Goal: Task Accomplishment & Management: Manage account settings

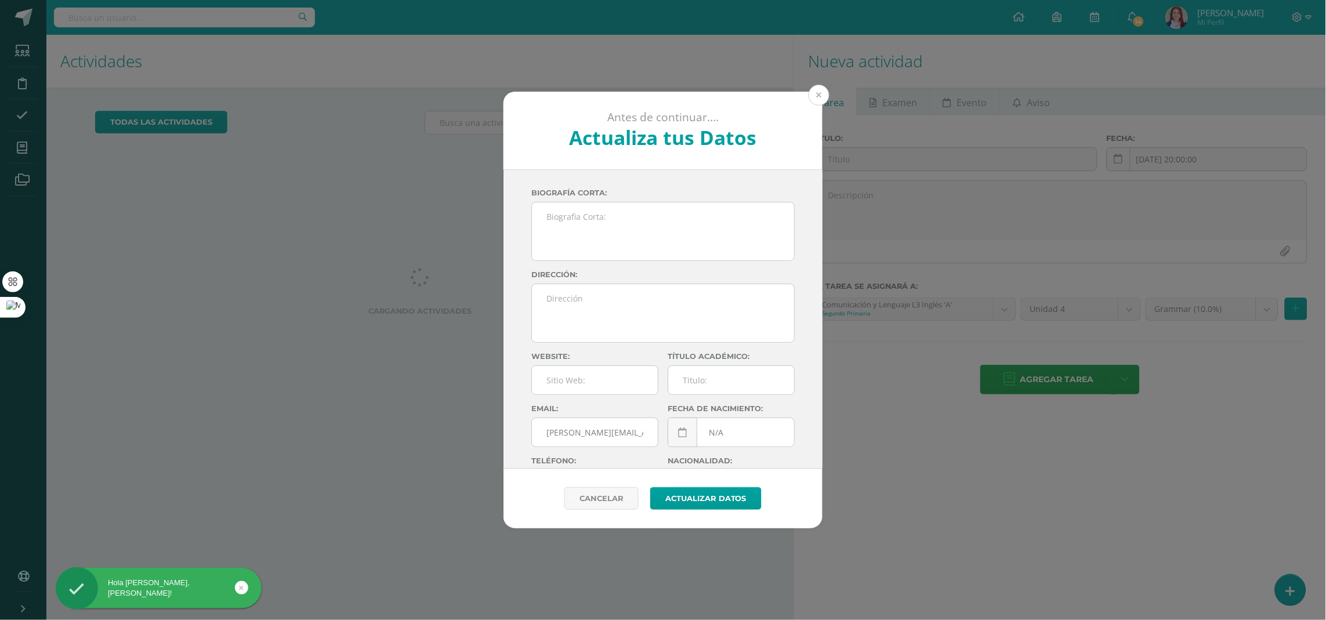
click at [823, 98] on button at bounding box center [819, 95] width 21 height 21
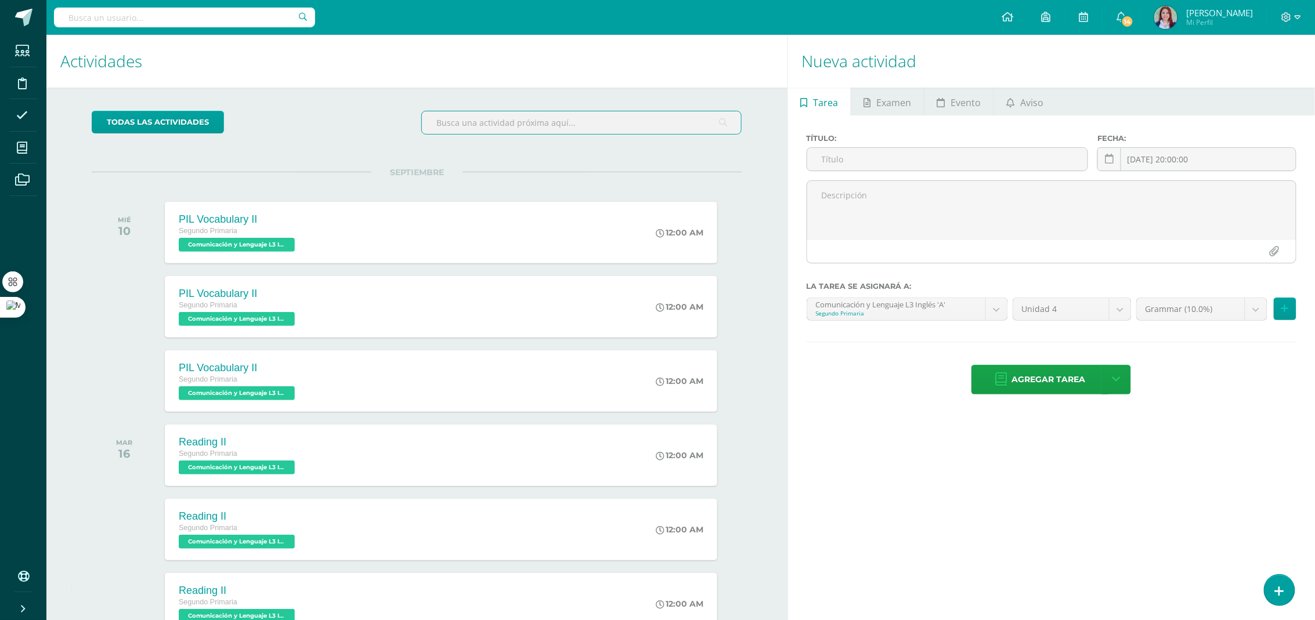
click at [552, 126] on input "text" at bounding box center [581, 122] width 319 height 23
type input "gra"
click at [27, 187] on span at bounding box center [22, 180] width 26 height 26
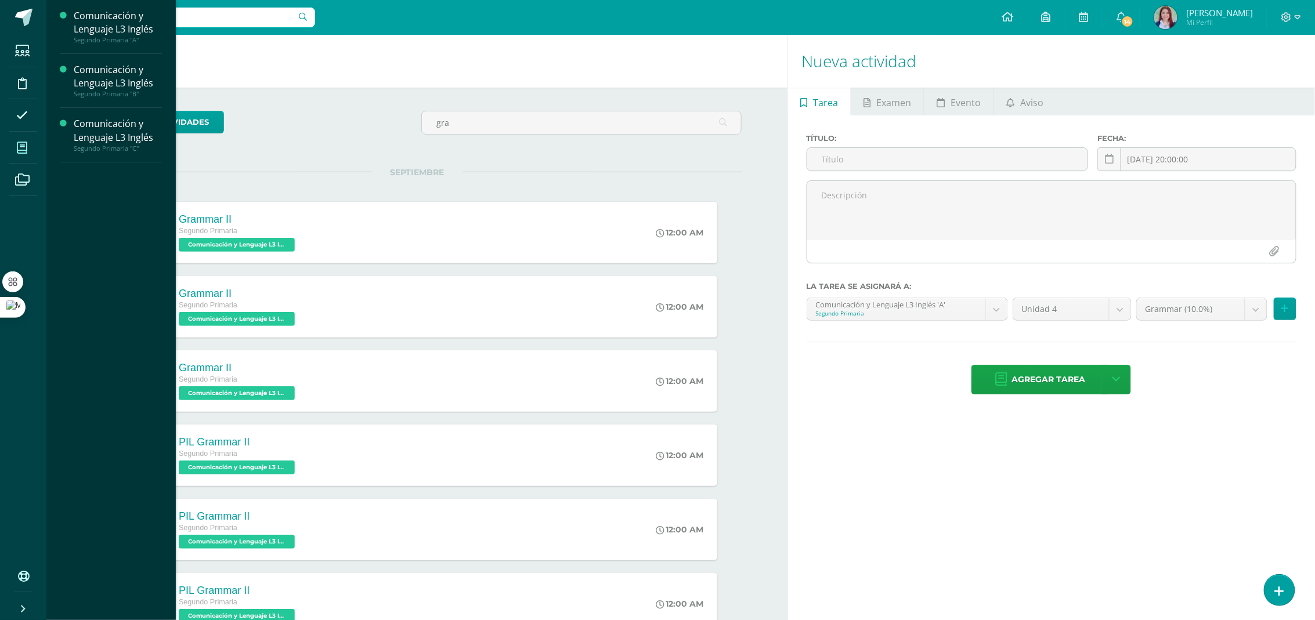
click at [13, 154] on span at bounding box center [22, 148] width 26 height 26
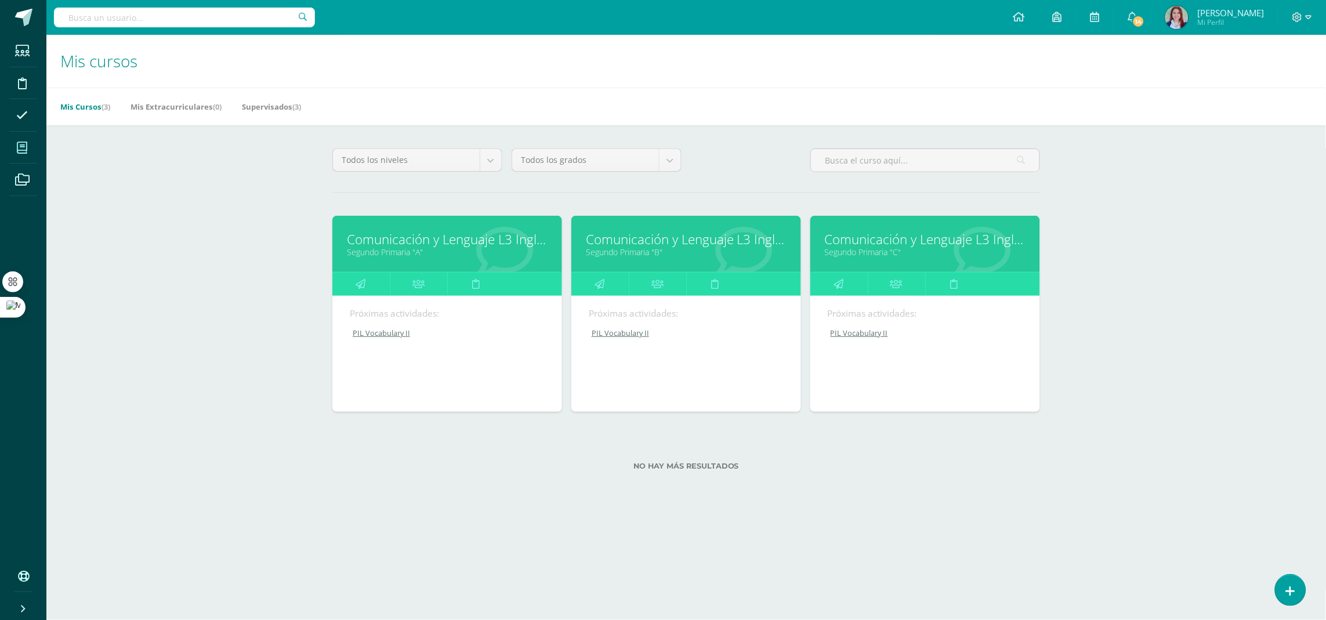
click at [910, 248] on div "Comunicación y Lenguaje L3 Inglés Segundo Primaria "C"" at bounding box center [926, 244] width 230 height 56
click at [914, 242] on link "Comunicación y Lenguaje L3 Inglés" at bounding box center [925, 239] width 201 height 18
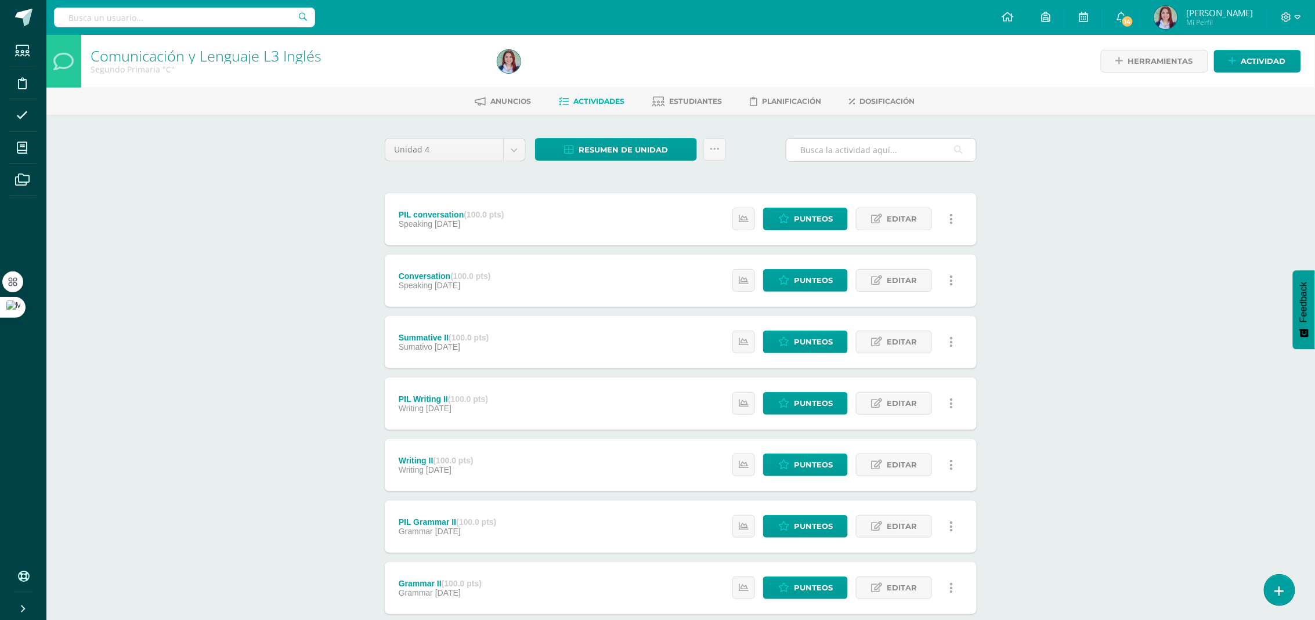
click at [880, 139] on input "text" at bounding box center [881, 150] width 190 height 23
type input "gra"
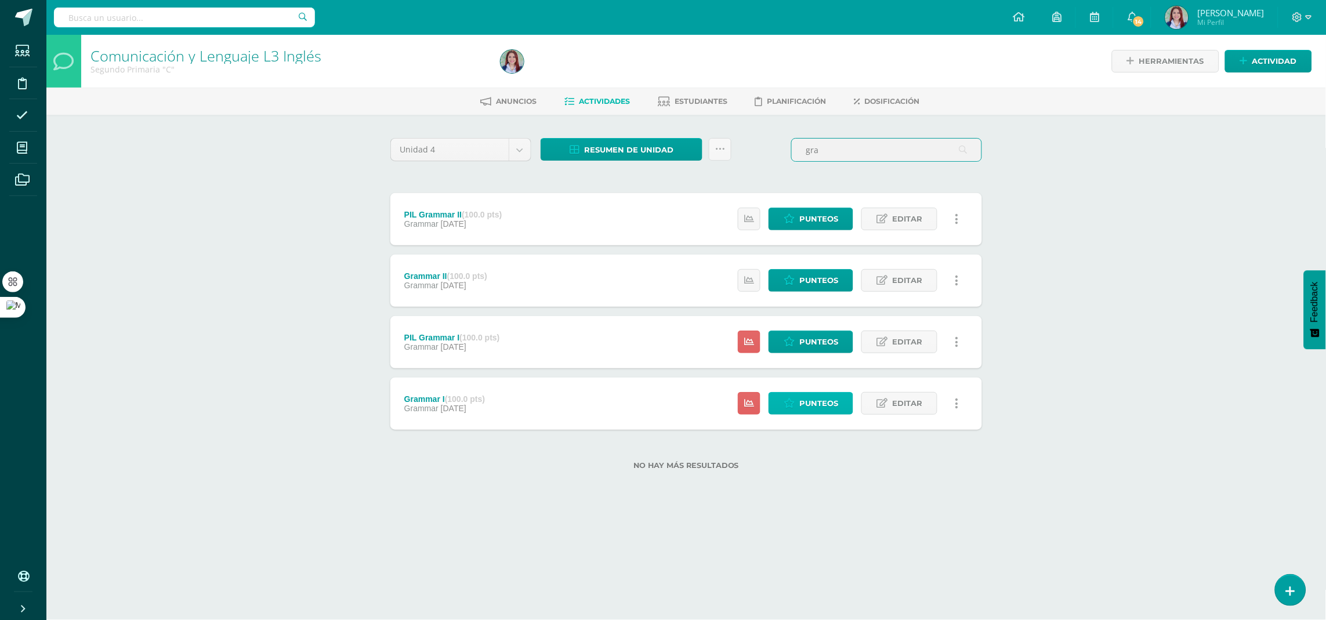
click at [825, 408] on span "Punteos" at bounding box center [819, 403] width 39 height 21
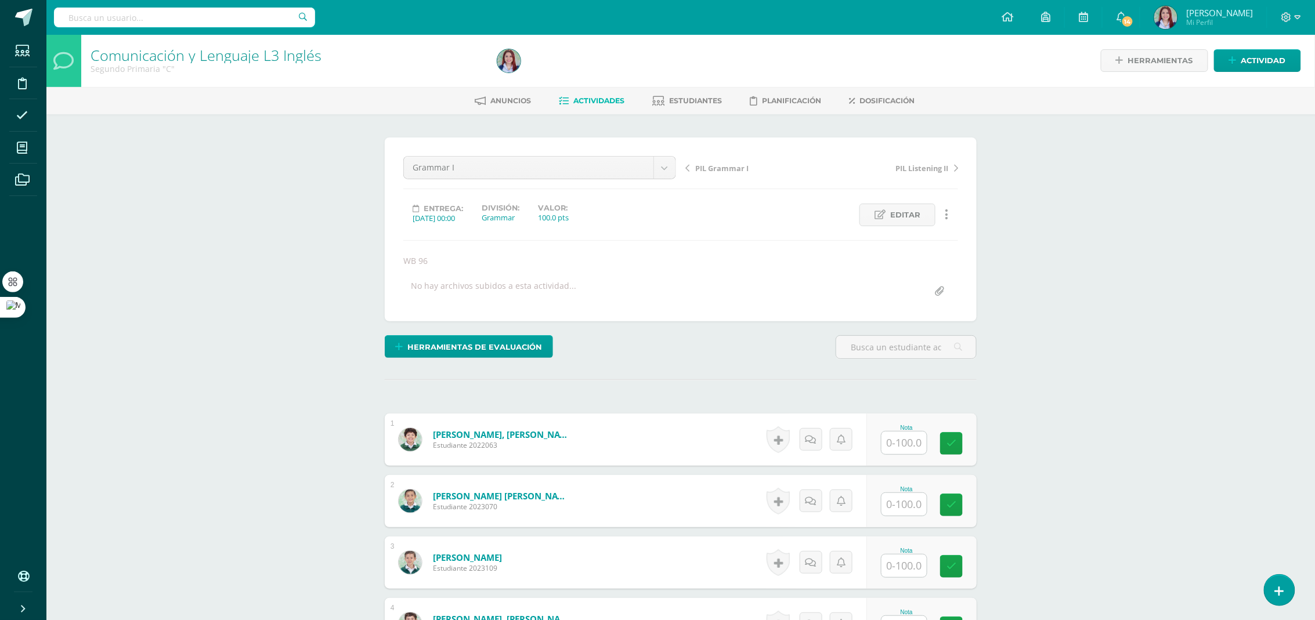
scroll to position [1, 0]
click at [896, 447] on input "text" at bounding box center [903, 442] width 45 height 23
type input "66"
type input "100"
type input "84"
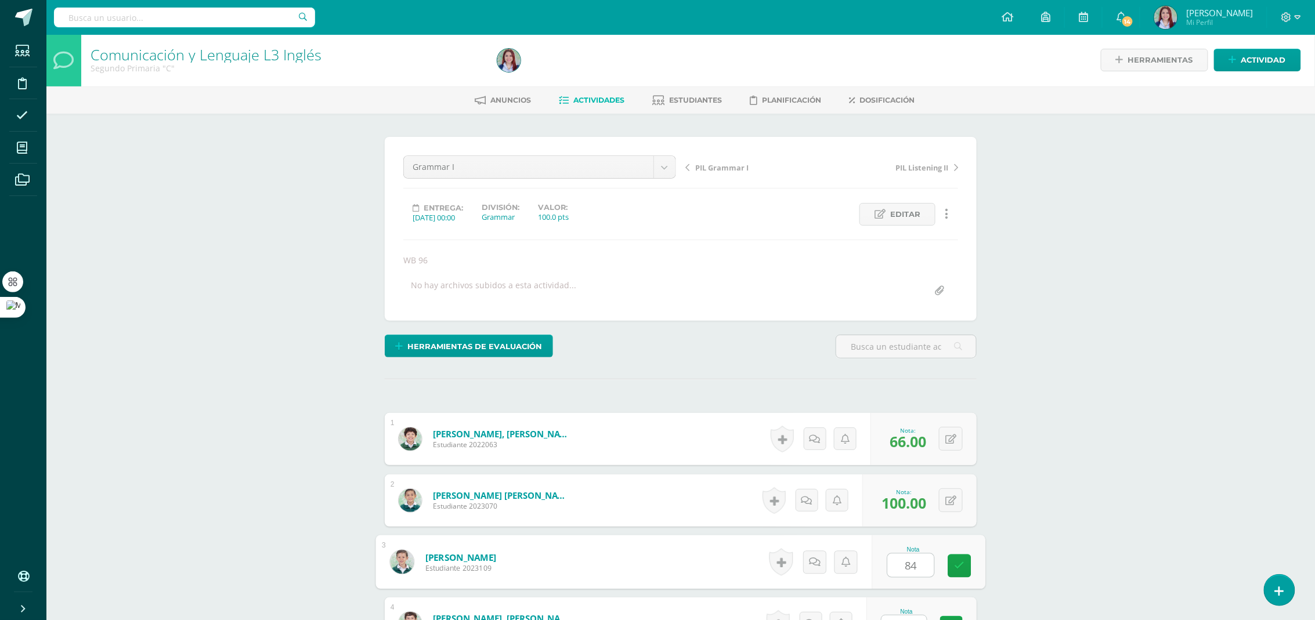
scroll to position [20, 0]
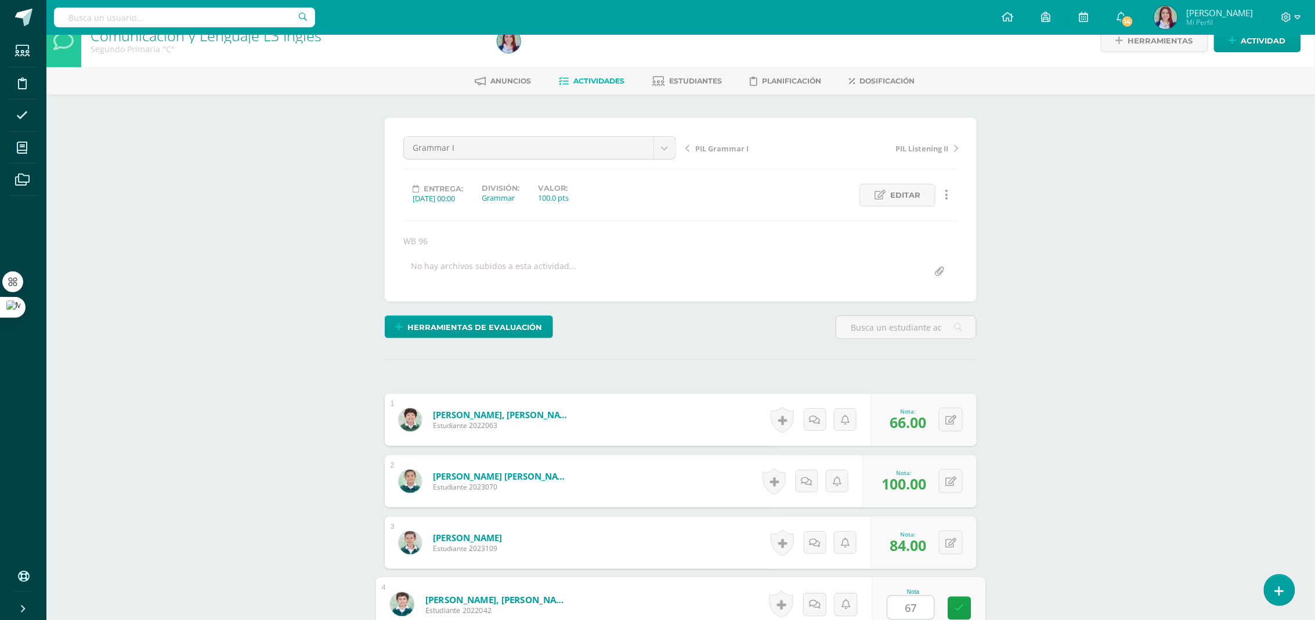
type input "67"
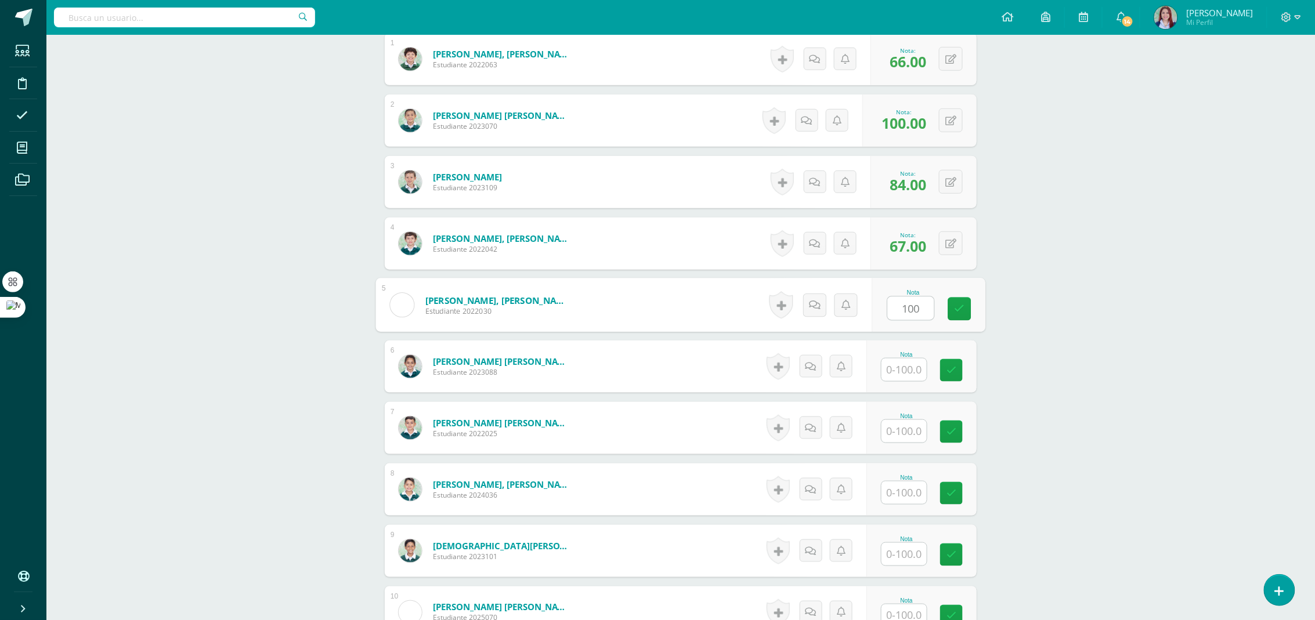
type input "100"
type input "34"
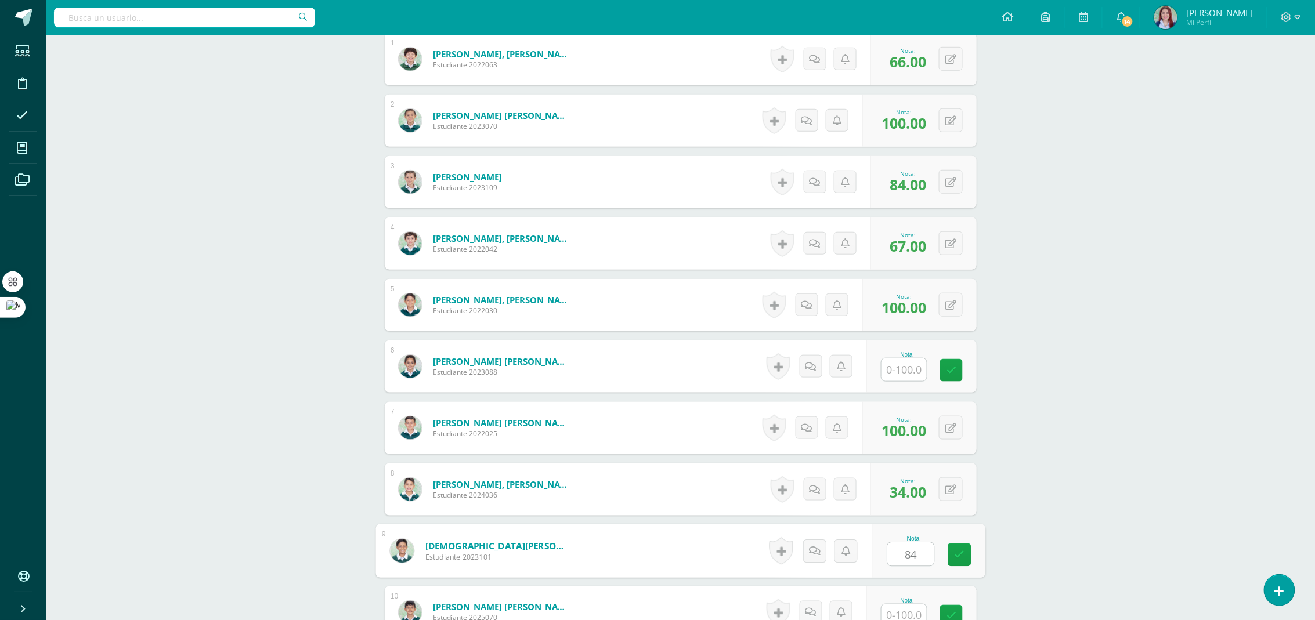
type input "84"
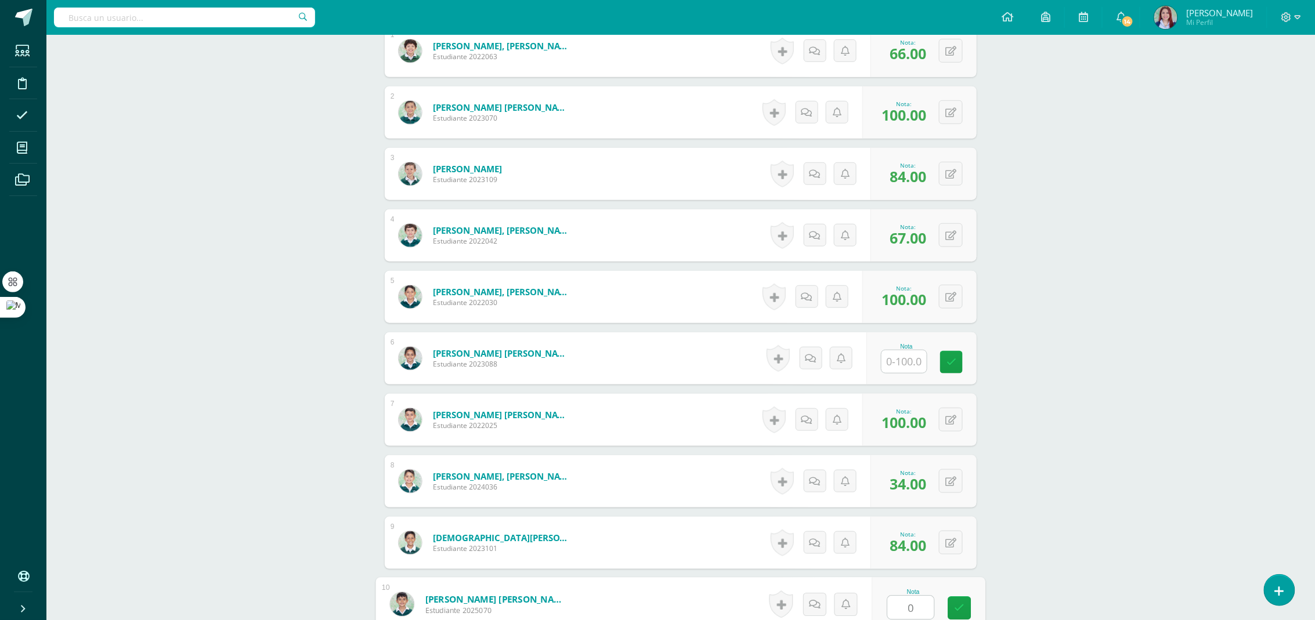
type input "0"
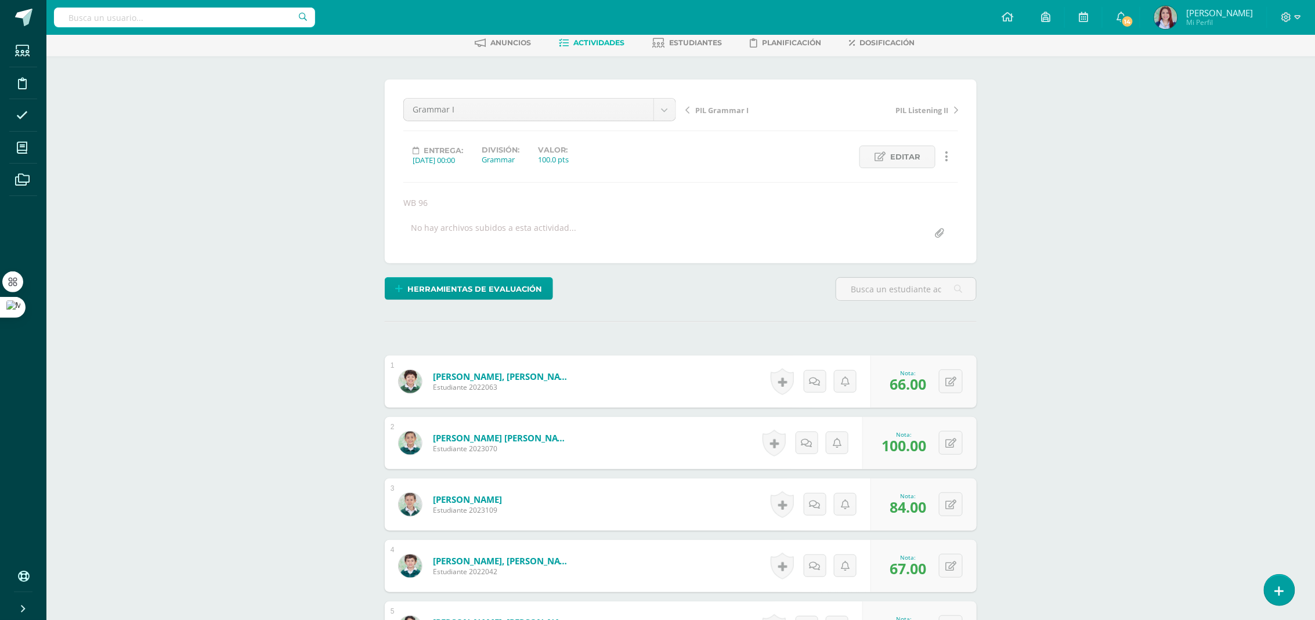
scroll to position [0, 0]
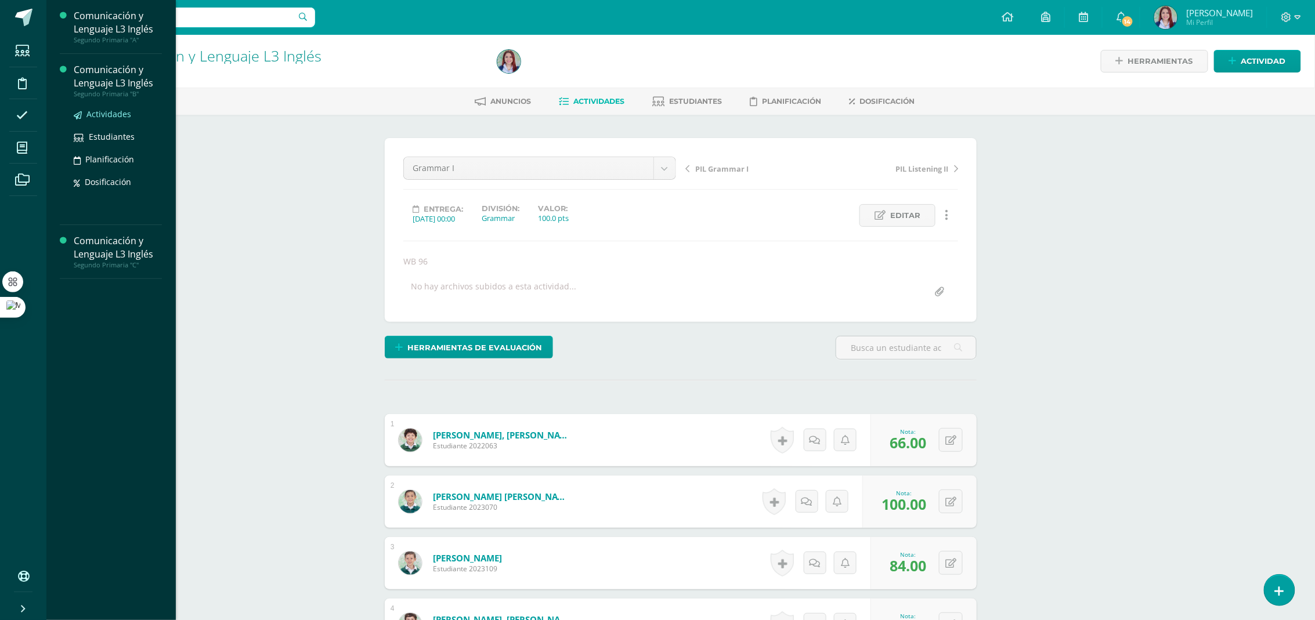
click at [107, 115] on span "Actividades" at bounding box center [108, 113] width 45 height 11
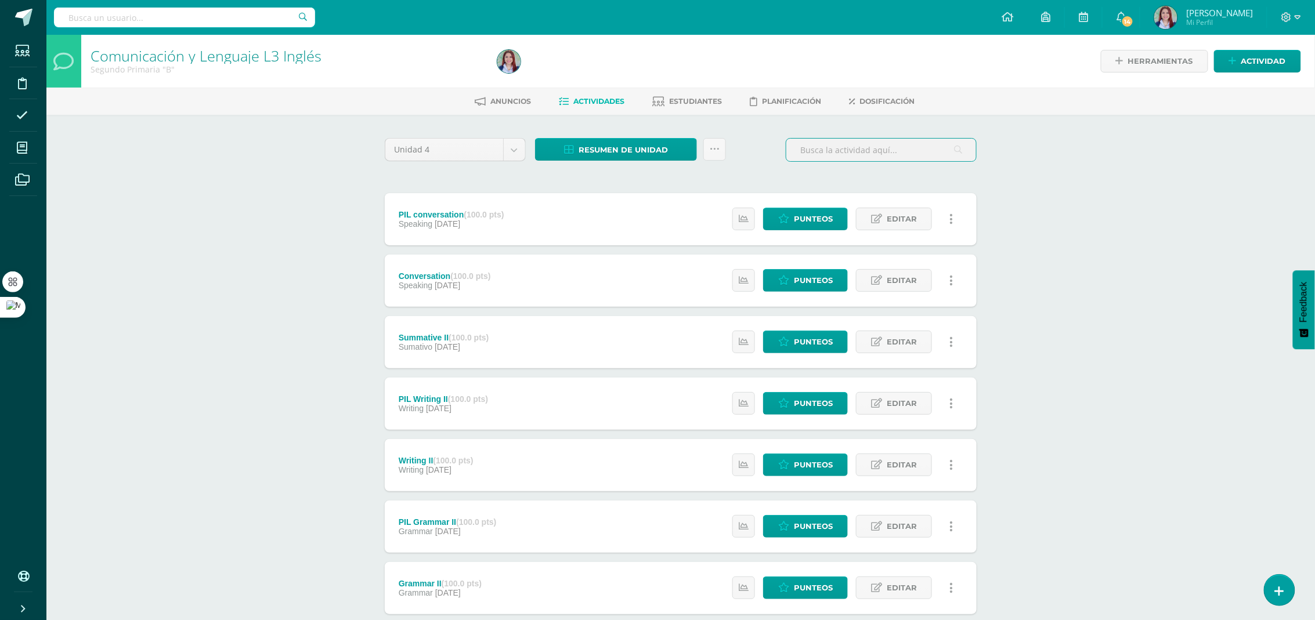
click at [899, 151] on input "text" at bounding box center [881, 150] width 190 height 23
type input "su"
click at [808, 280] on span "Punteos" at bounding box center [813, 280] width 39 height 21
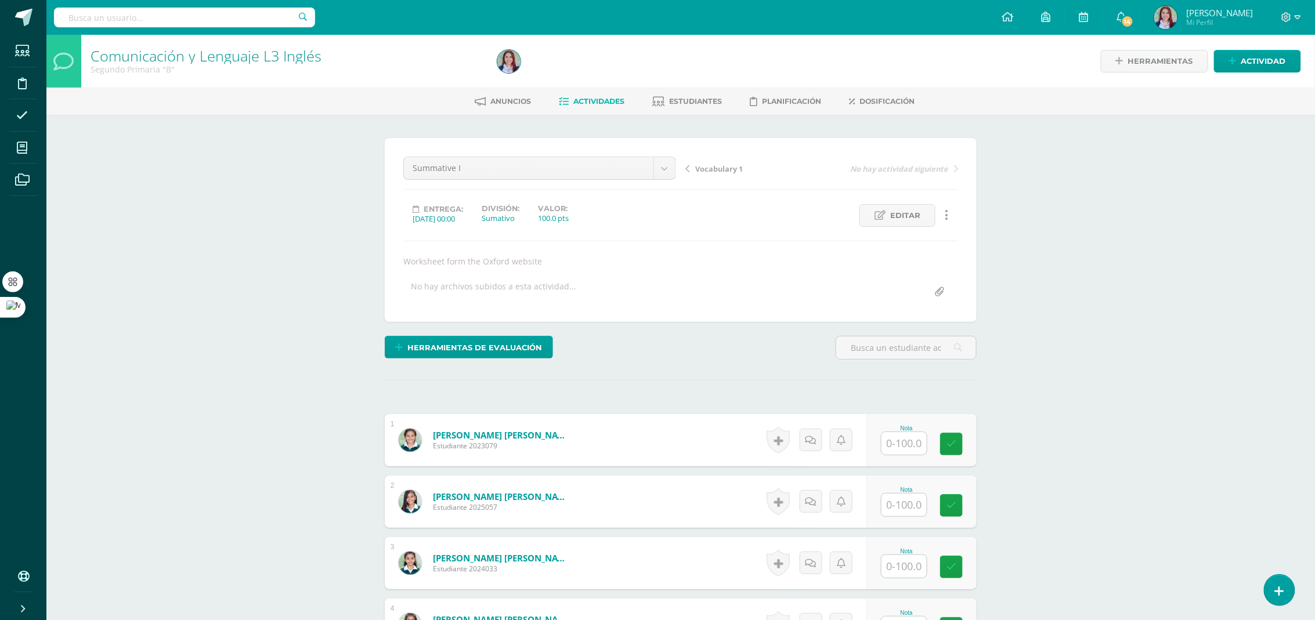
scroll to position [1, 0]
click at [898, 448] on input "text" at bounding box center [911, 443] width 46 height 23
type input "100"
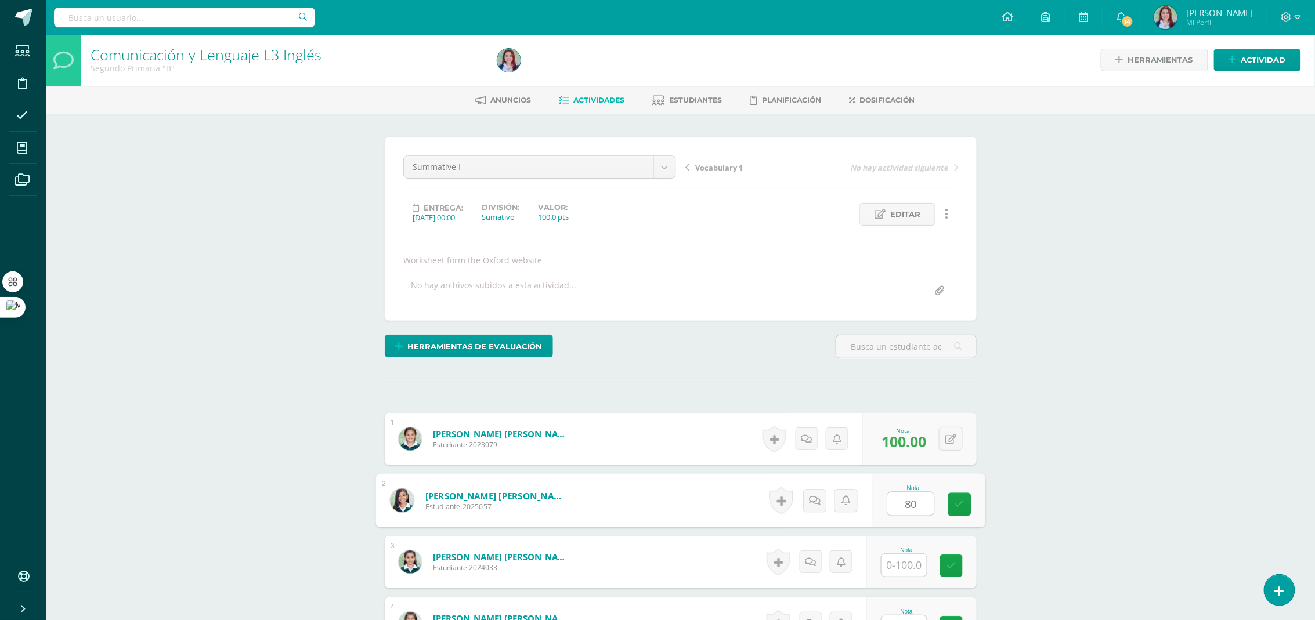
type input "80"
type input "50"
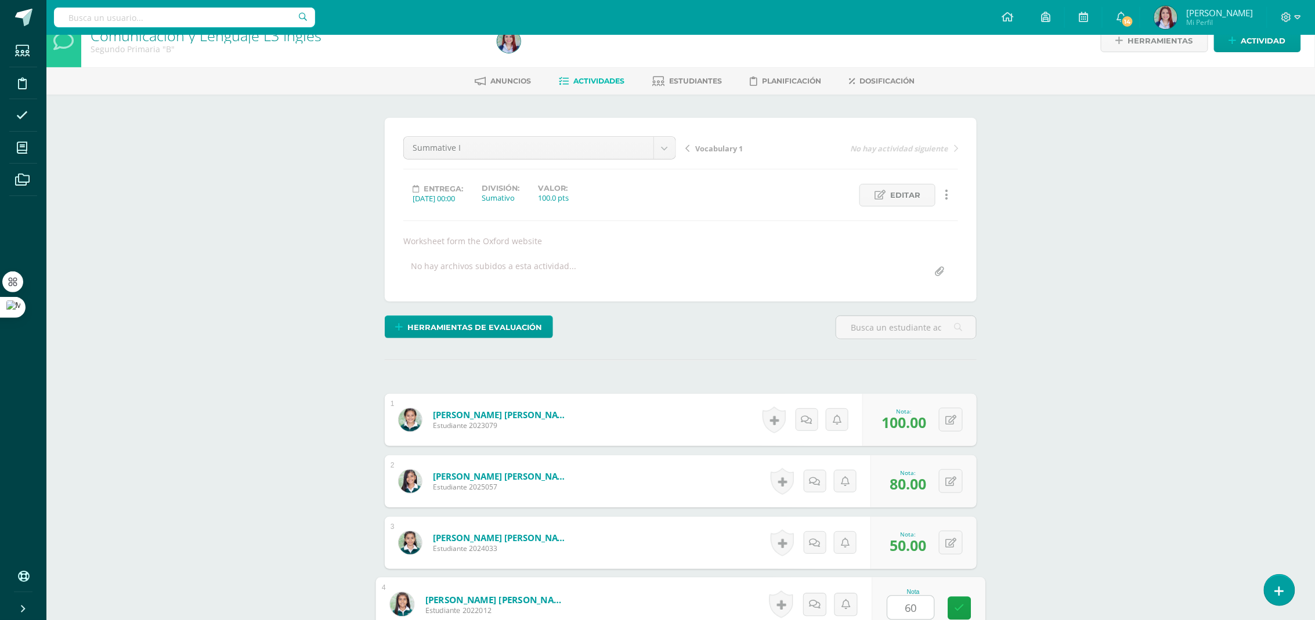
type input "60"
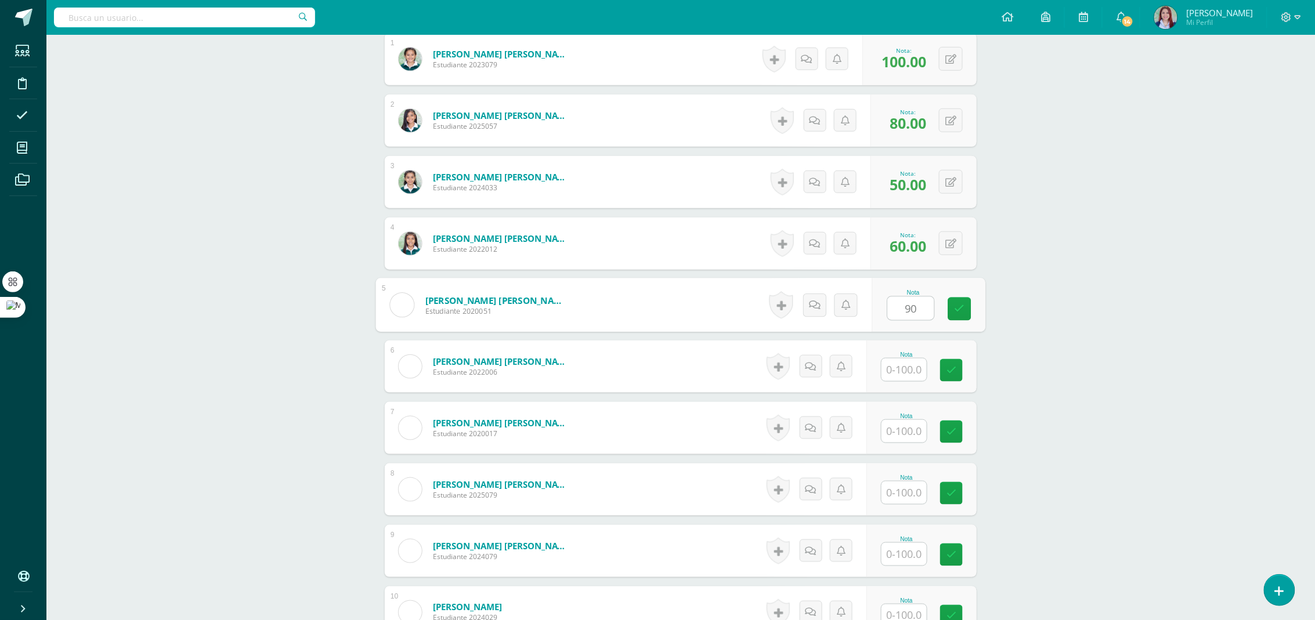
type input "90"
type input "70"
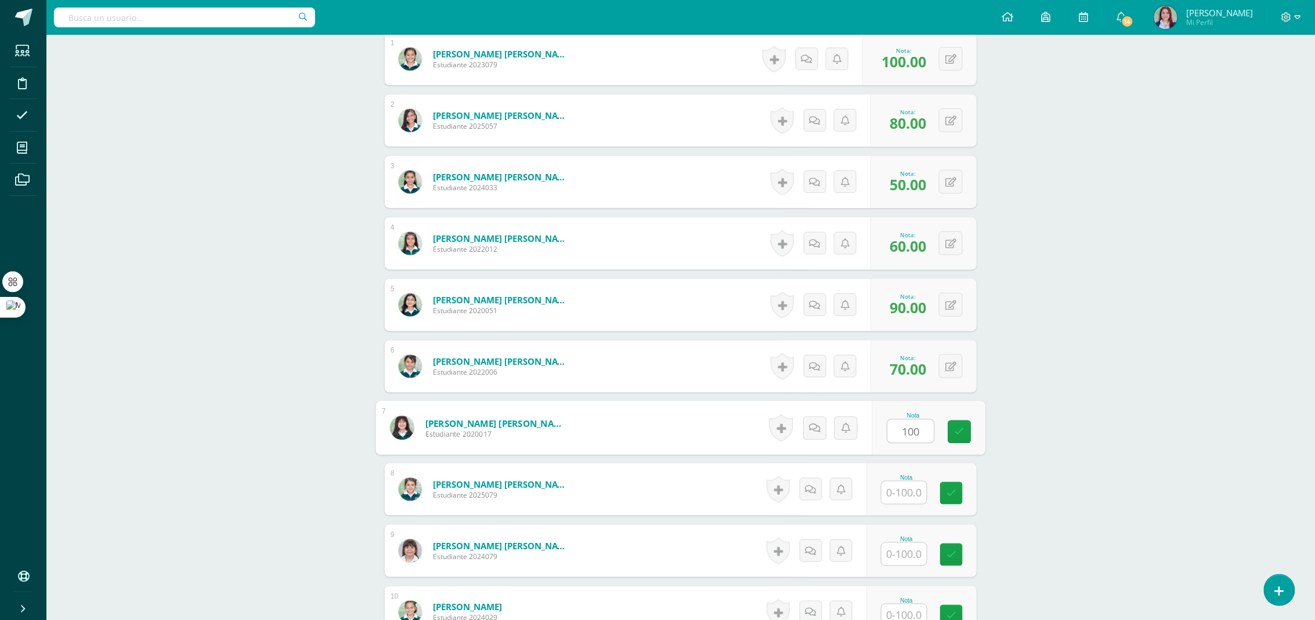
type input "100"
type input "80"
type input "70"
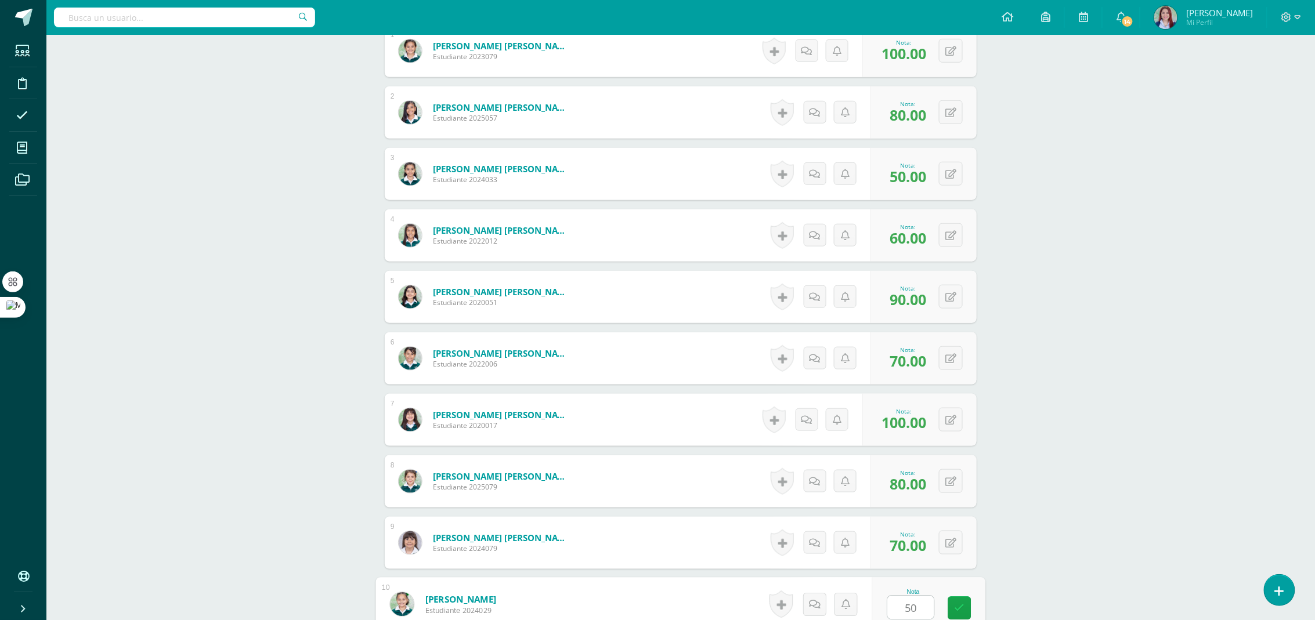
type input "50"
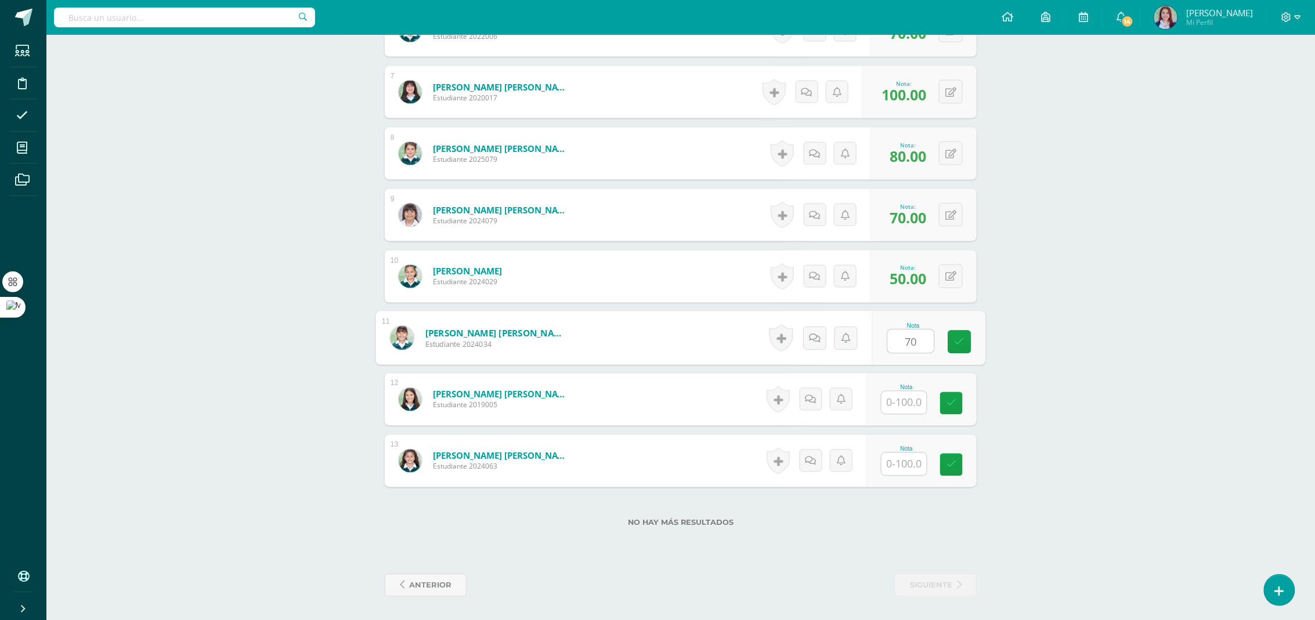
type input "70"
type input "100"
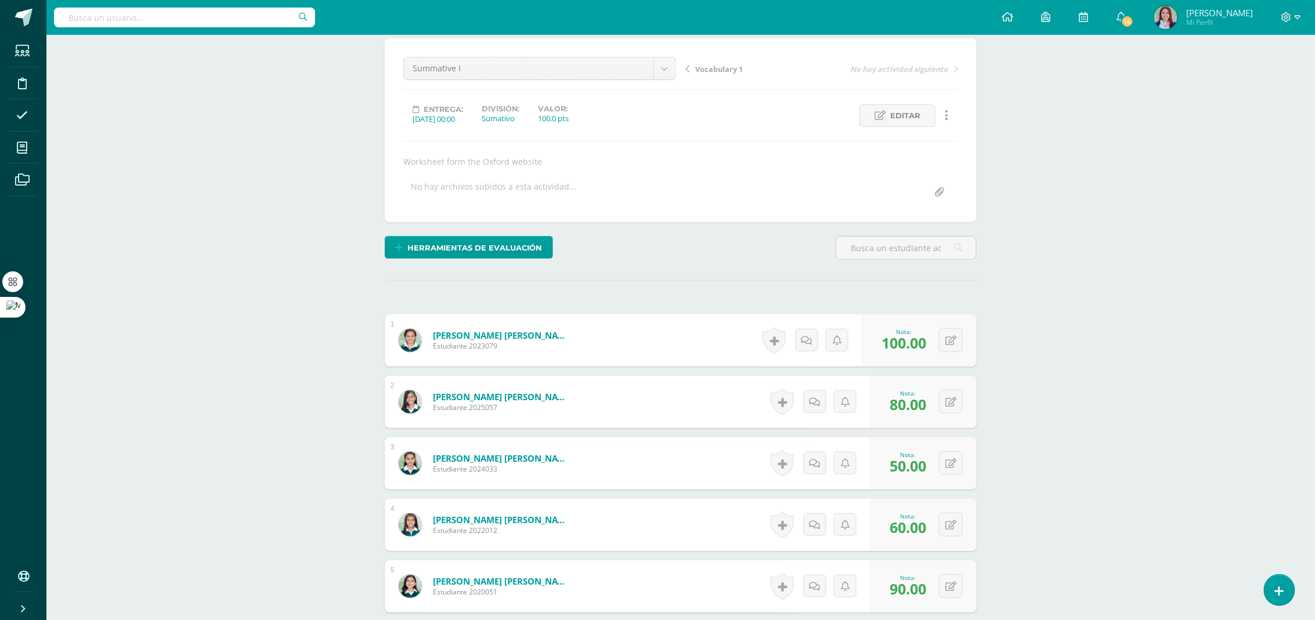
scroll to position [0, 0]
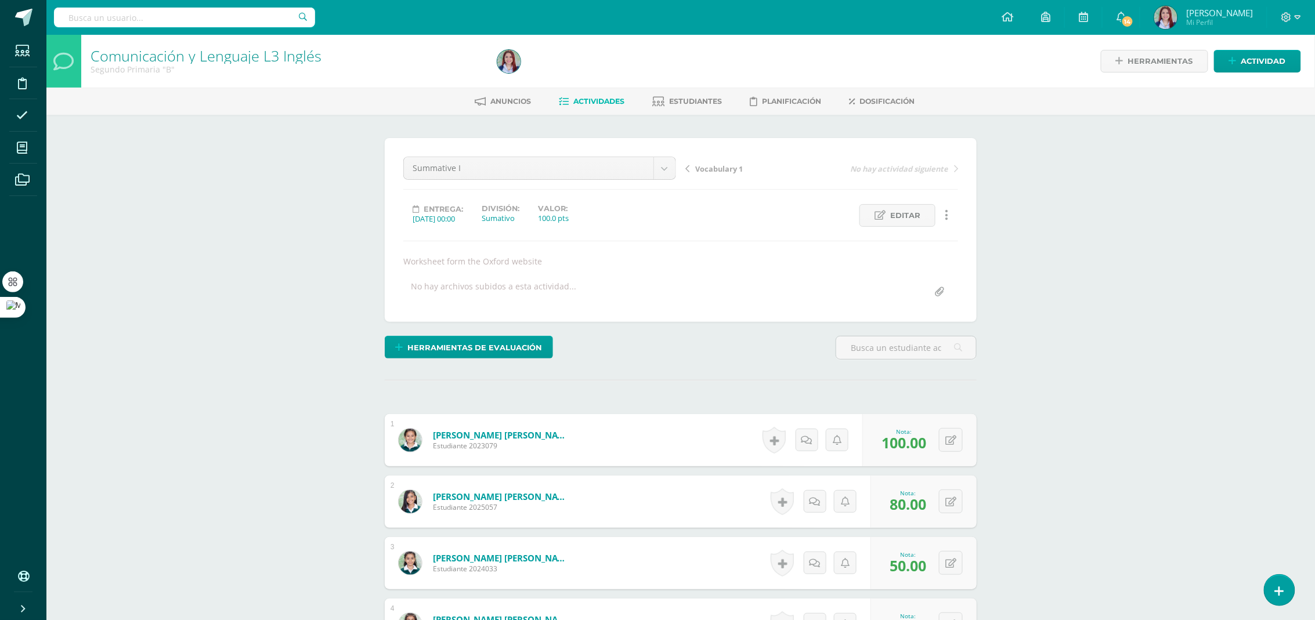
click at [517, 61] on img at bounding box center [508, 61] width 23 height 23
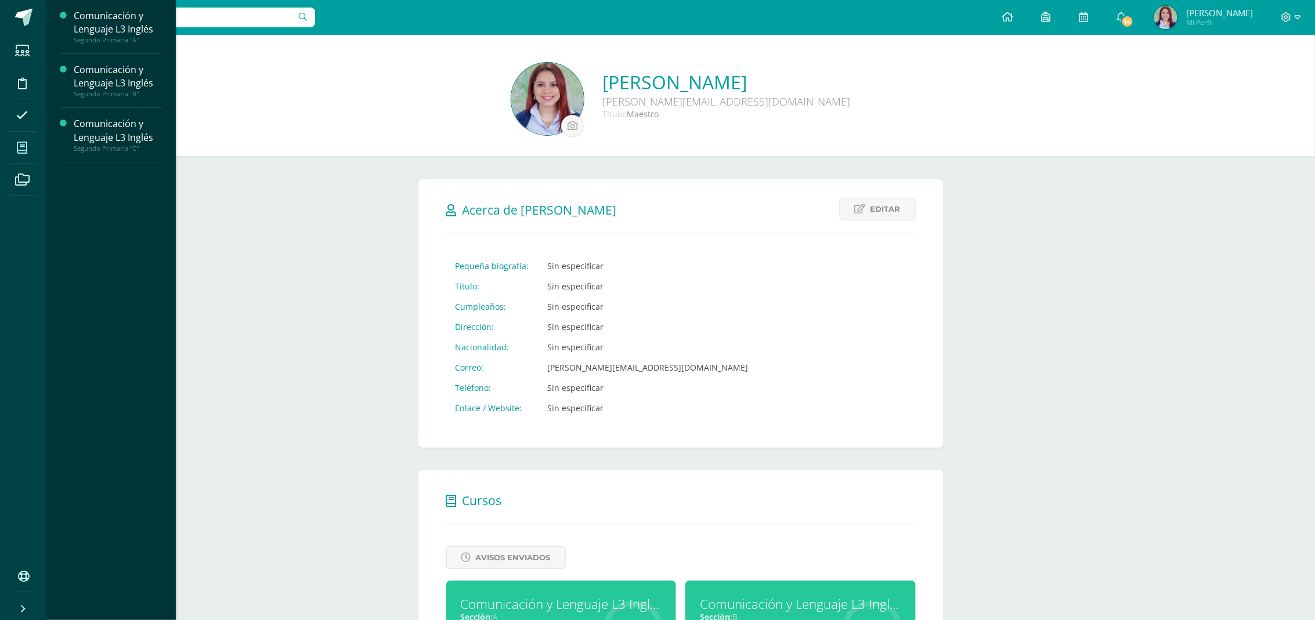
click at [27, 145] on span at bounding box center [22, 148] width 26 height 26
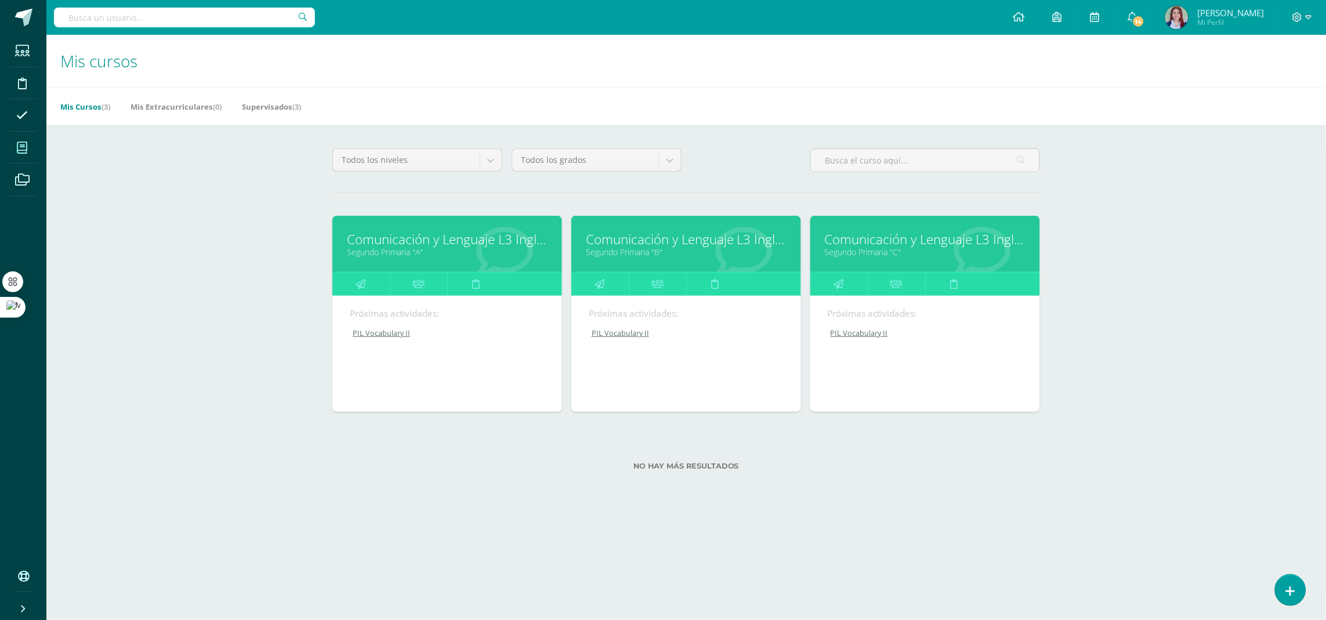
click at [531, 238] on link "Comunicación y Lenguaje L3 Inglés" at bounding box center [447, 239] width 201 height 18
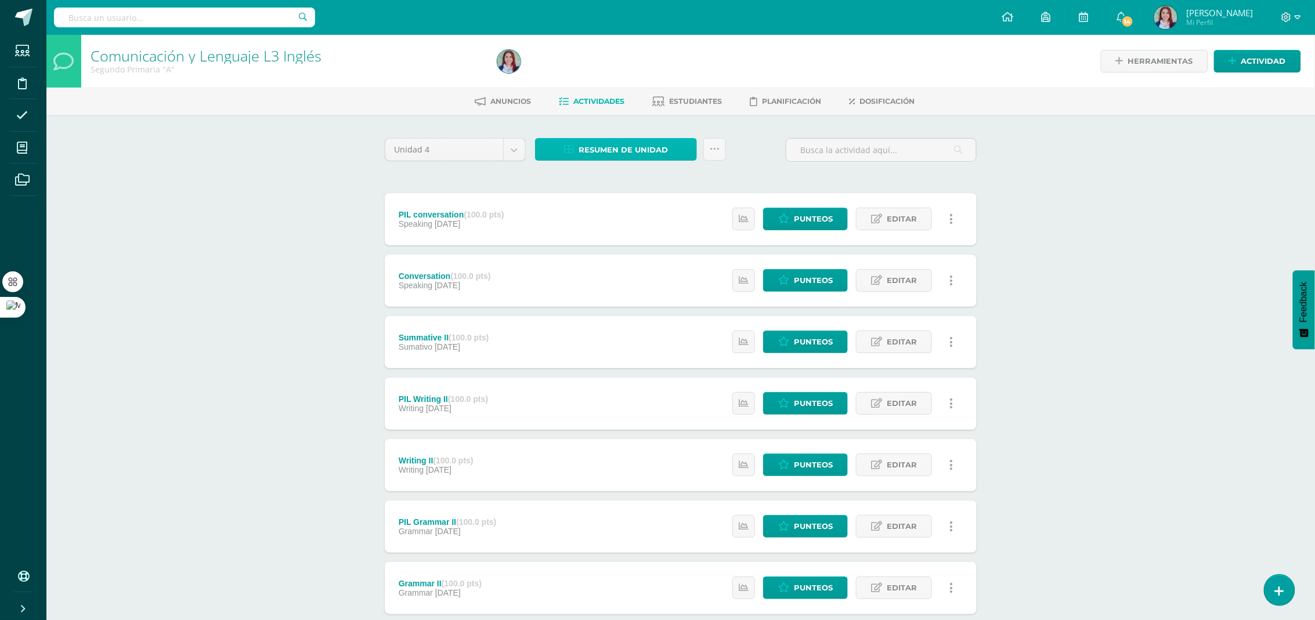
click at [654, 149] on span "Resumen de unidad" at bounding box center [622, 149] width 89 height 21
click at [611, 72] on link "Descargar como HTML" at bounding box center [617, 73] width 124 height 18
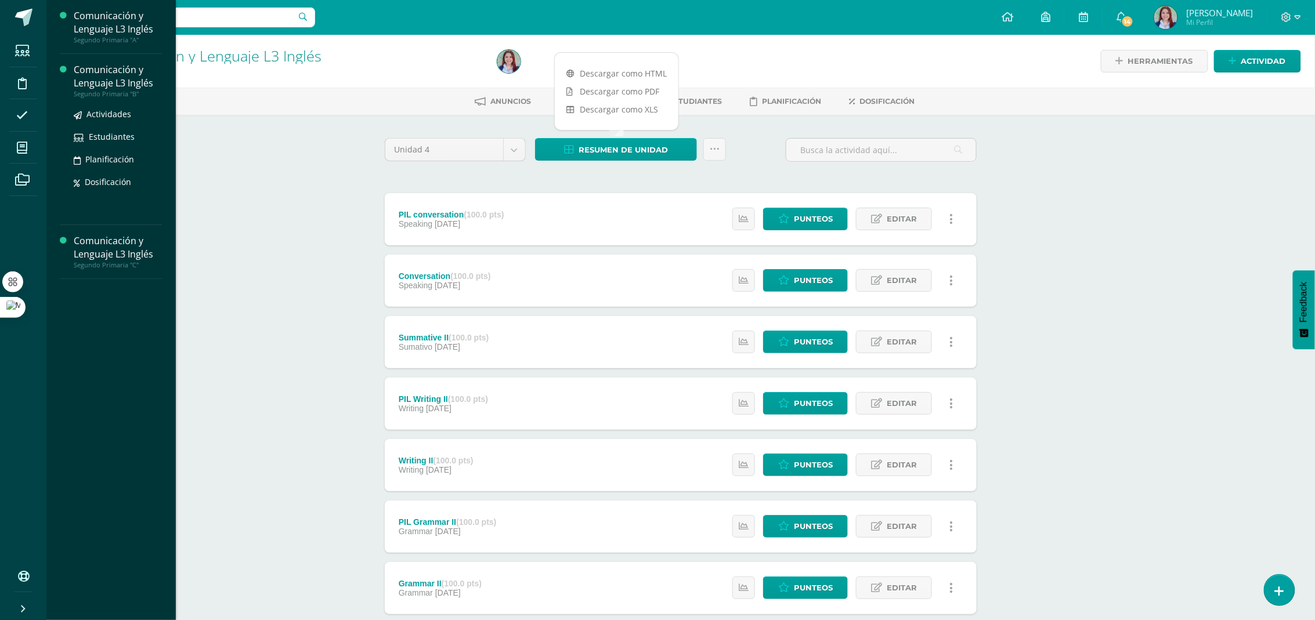
click at [81, 93] on div "Segundo Primaria "B"" at bounding box center [118, 94] width 88 height 8
click at [99, 115] on span "Actividades" at bounding box center [108, 113] width 45 height 11
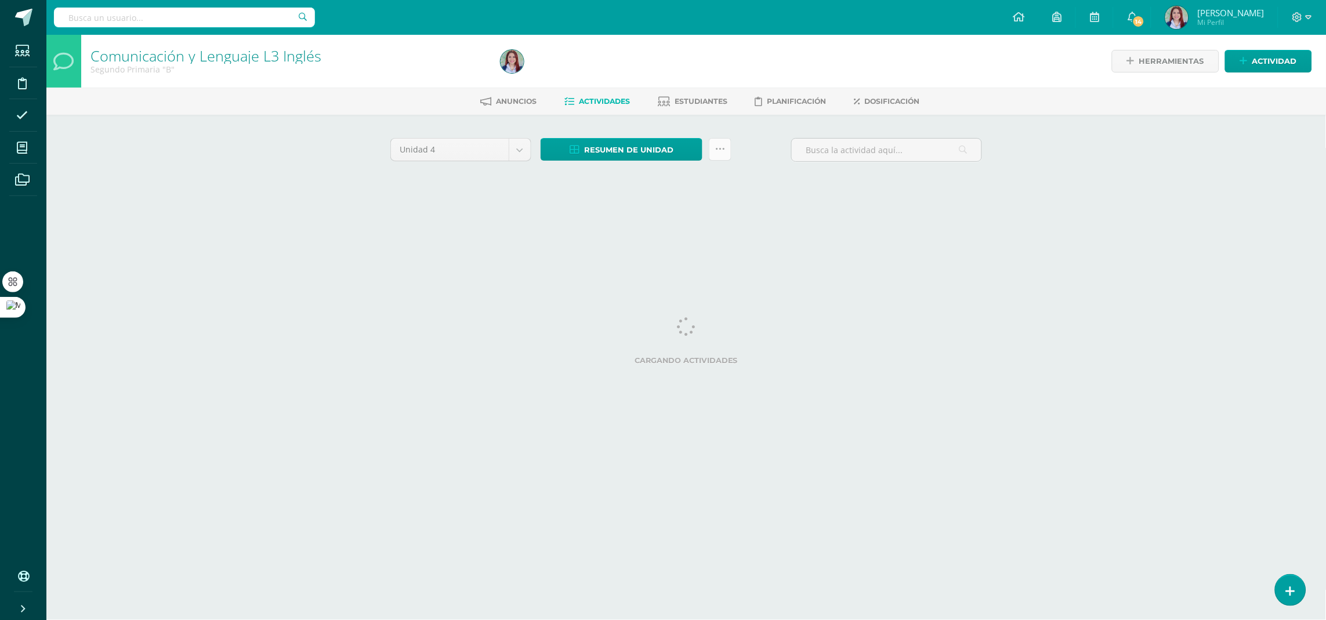
click at [717, 153] on icon at bounding box center [720, 149] width 10 height 10
click at [661, 150] on span "Resumen de unidad" at bounding box center [628, 149] width 89 height 21
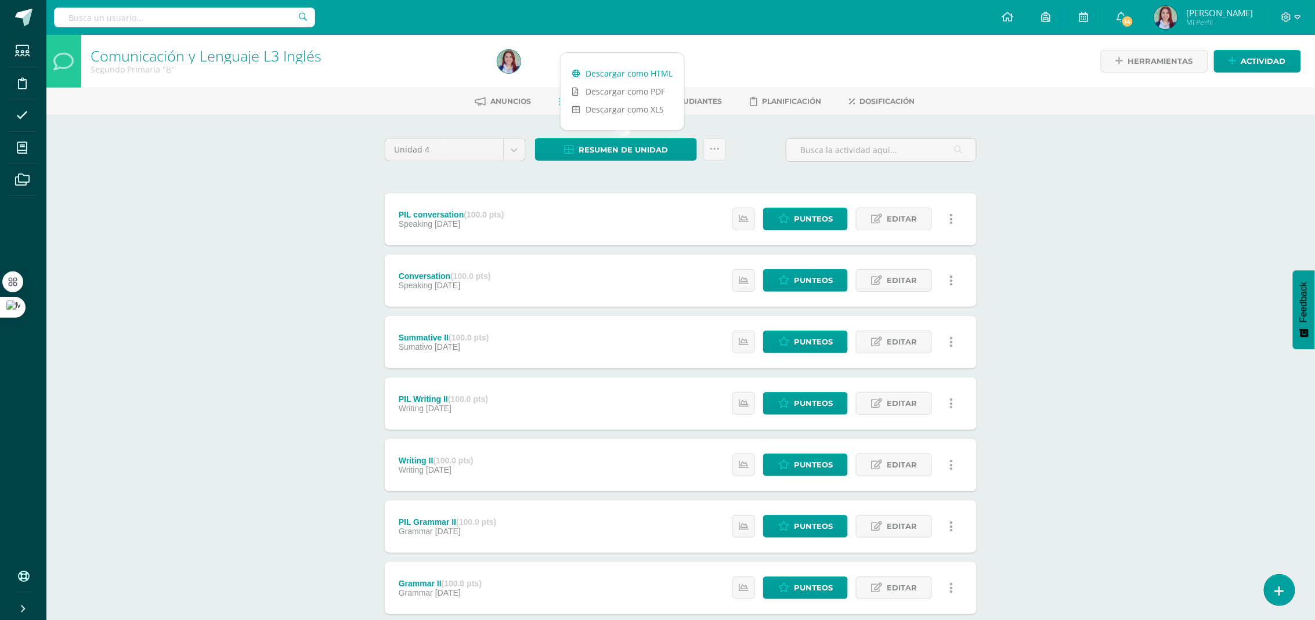
click at [644, 71] on link "Descargar como HTML" at bounding box center [622, 73] width 124 height 18
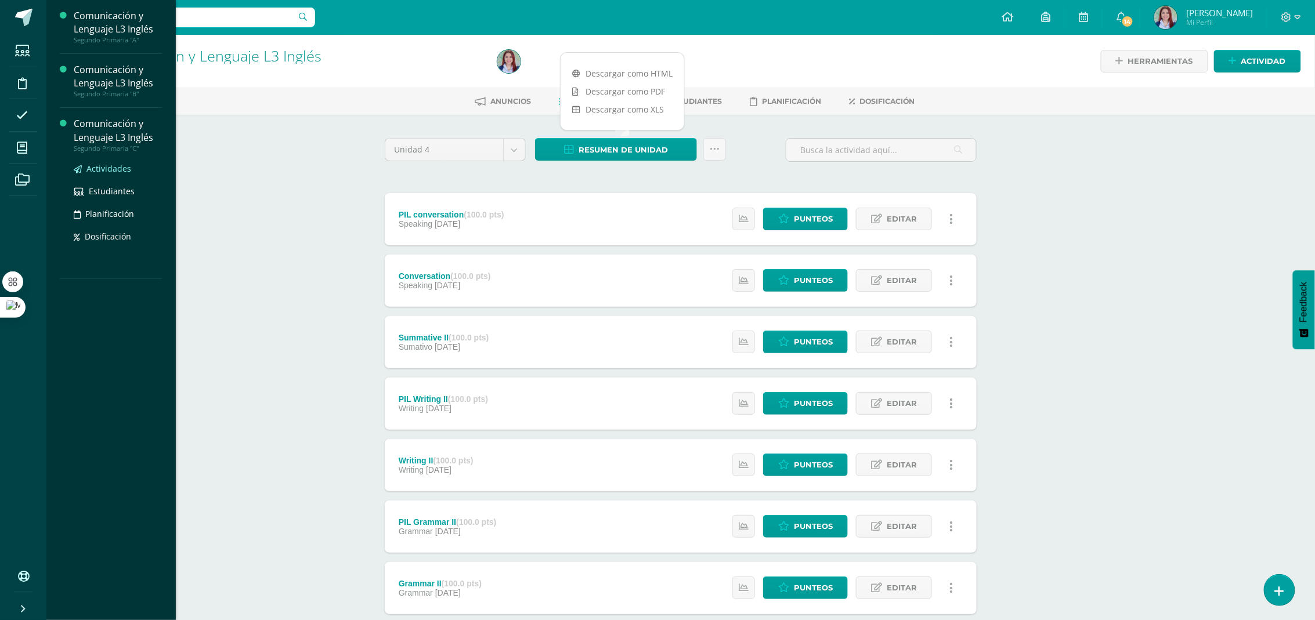
click at [115, 164] on span "Actividades" at bounding box center [108, 168] width 45 height 11
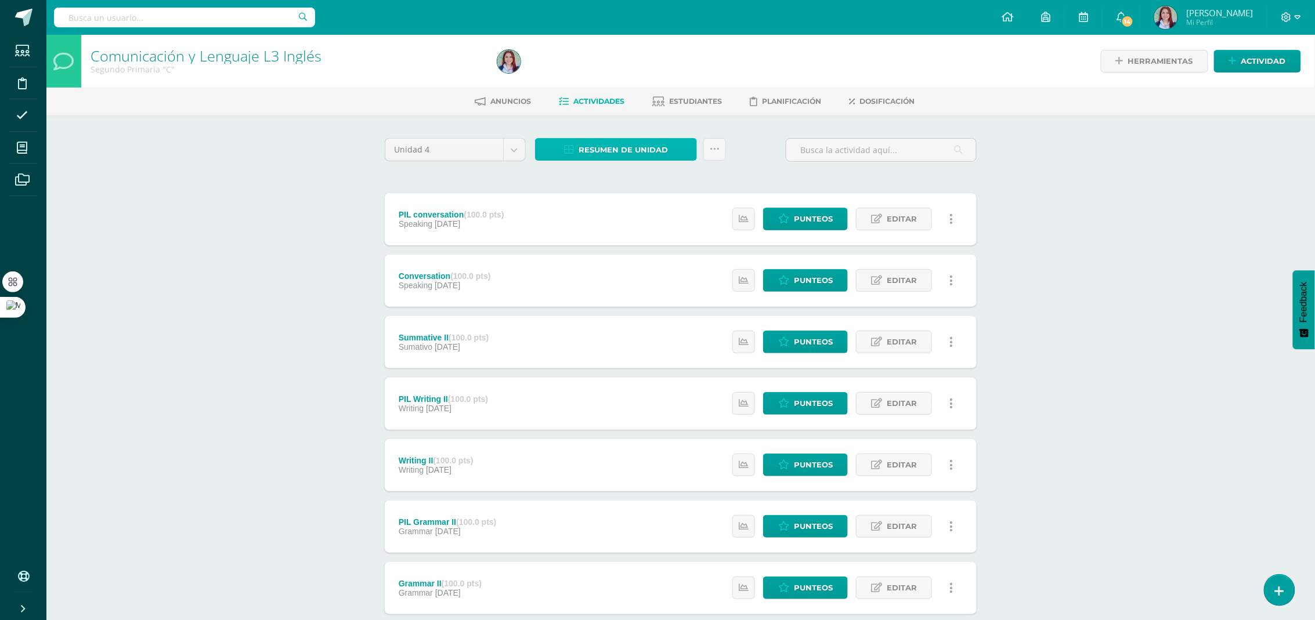
click at [615, 144] on span "Resumen de unidad" at bounding box center [622, 149] width 89 height 21
click at [648, 76] on link "Descargar como HTML" at bounding box center [617, 73] width 124 height 18
